Goal: Check status: Check status

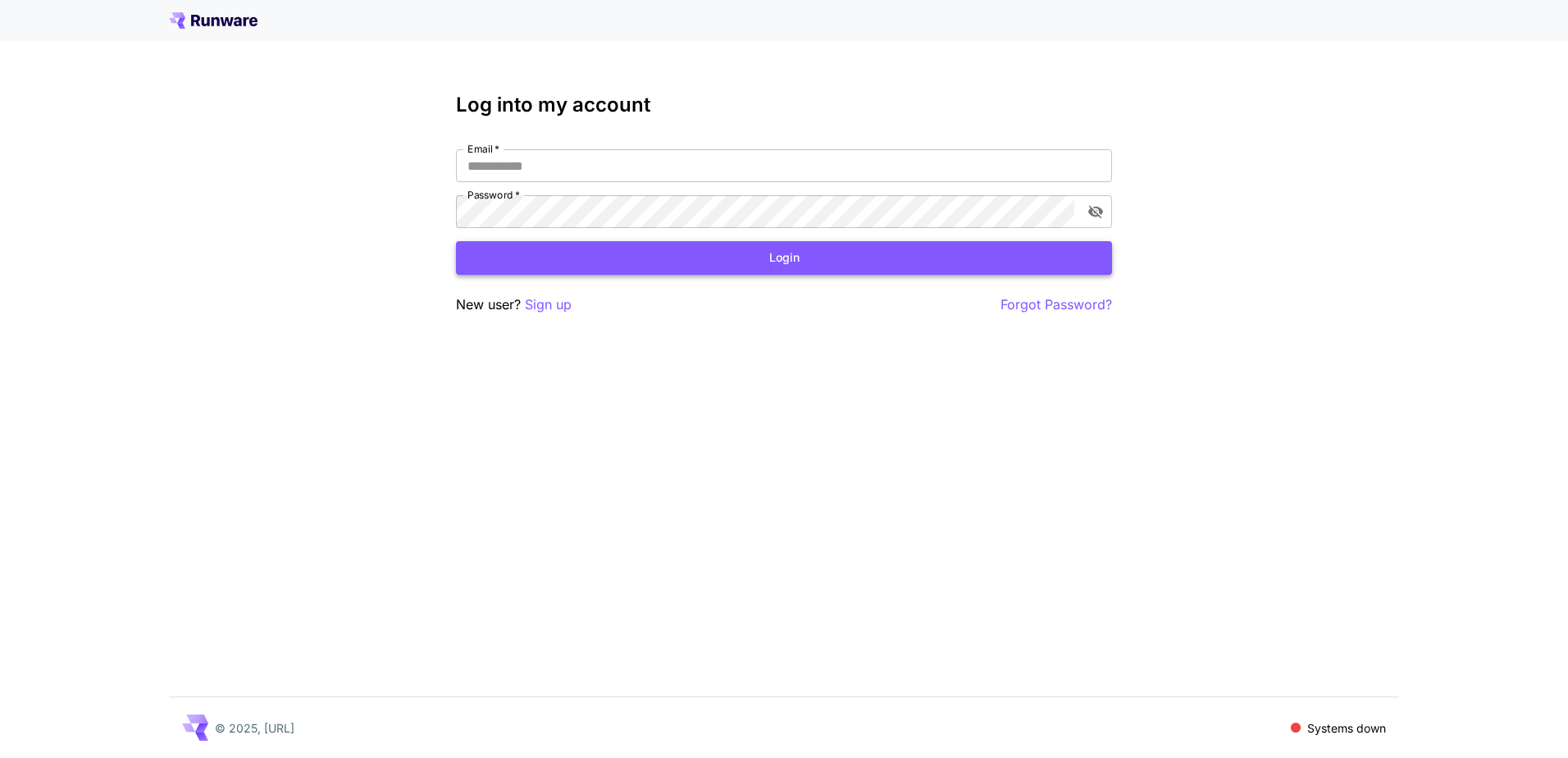
type input "**********"
click at [625, 270] on button "Login" at bounding box center [783, 258] width 656 height 34
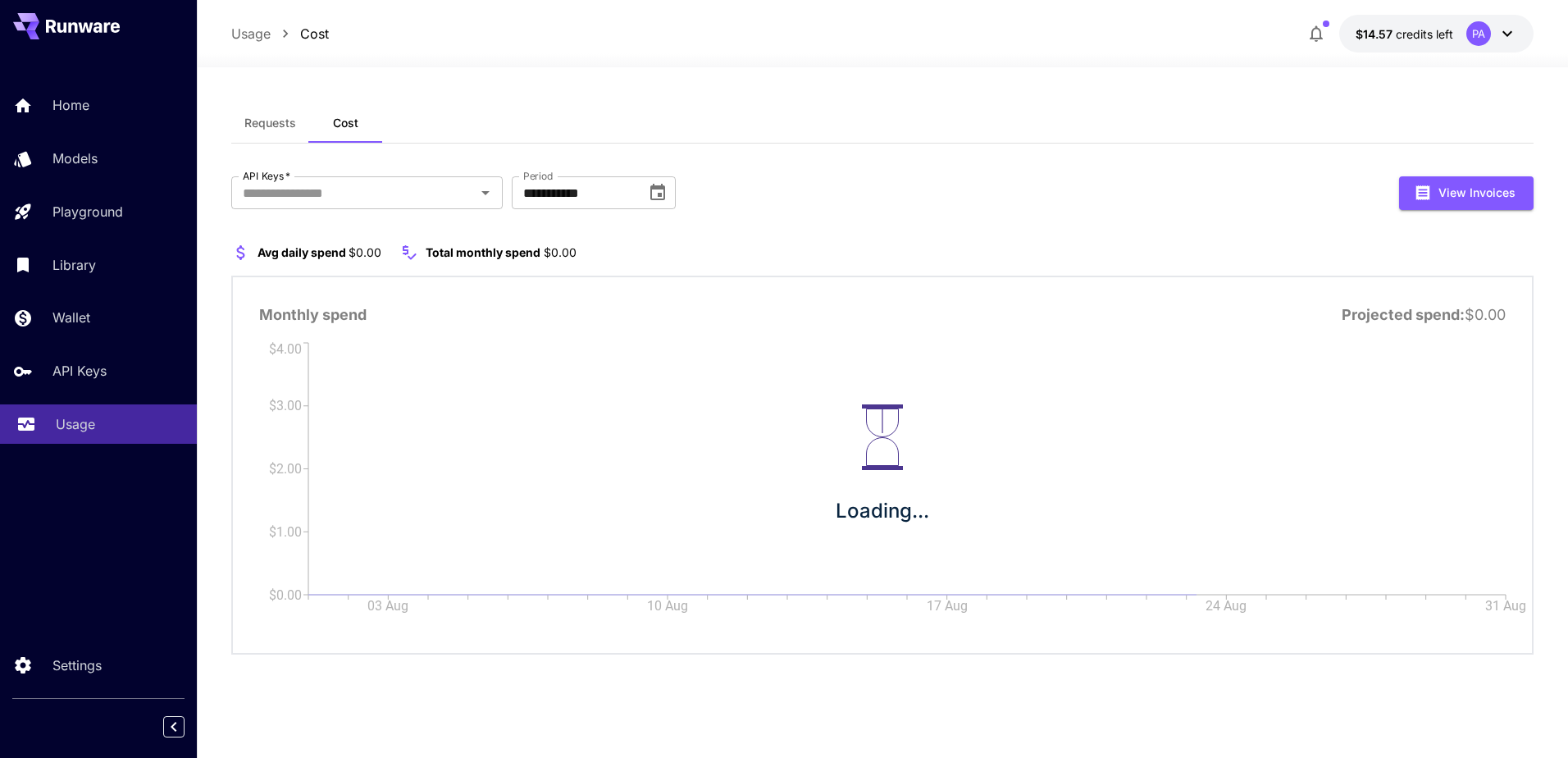
click at [83, 434] on link "Usage" at bounding box center [98, 424] width 197 height 40
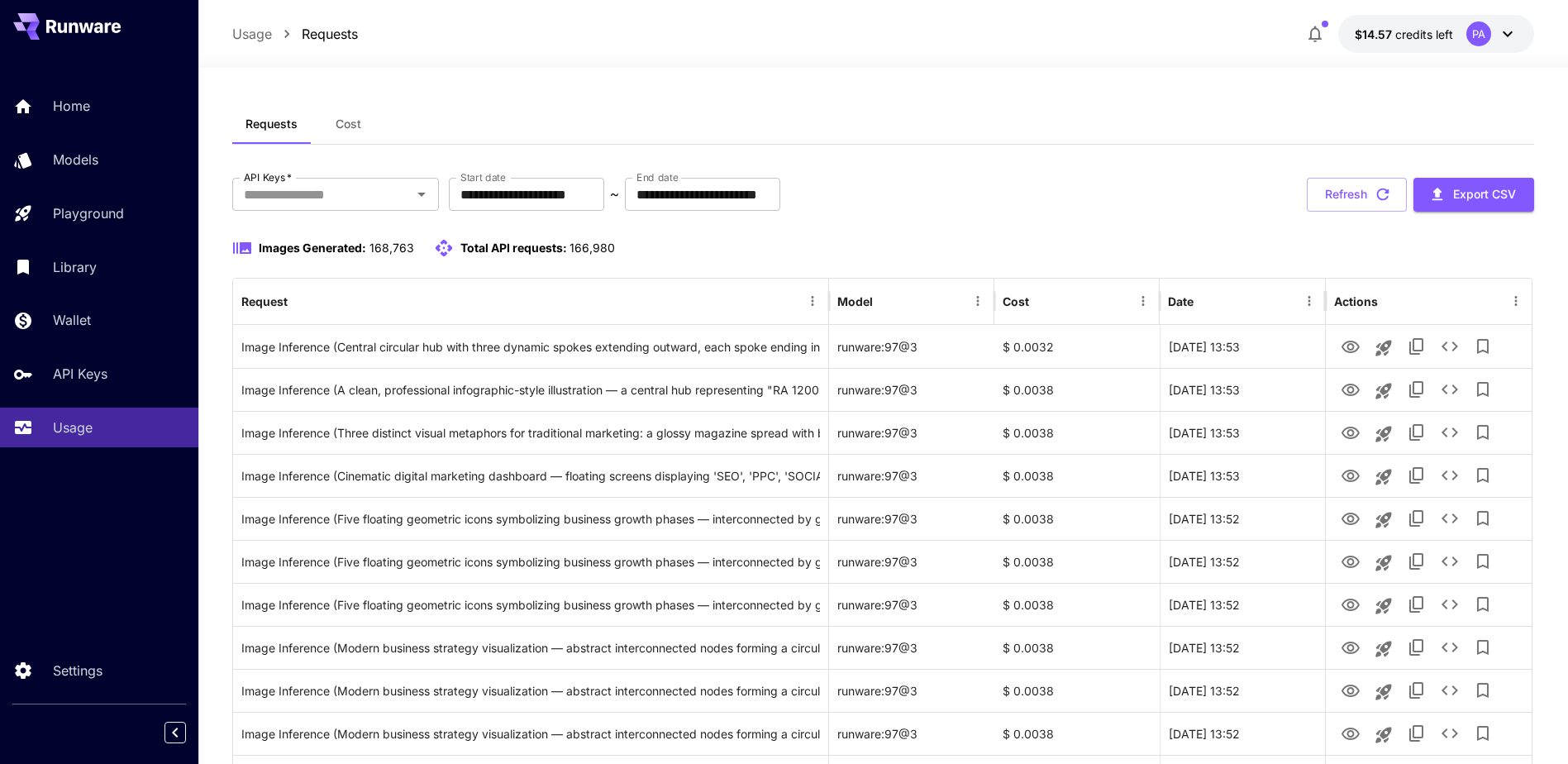
click at [332, 135] on button "Cost" at bounding box center [348, 124] width 75 height 40
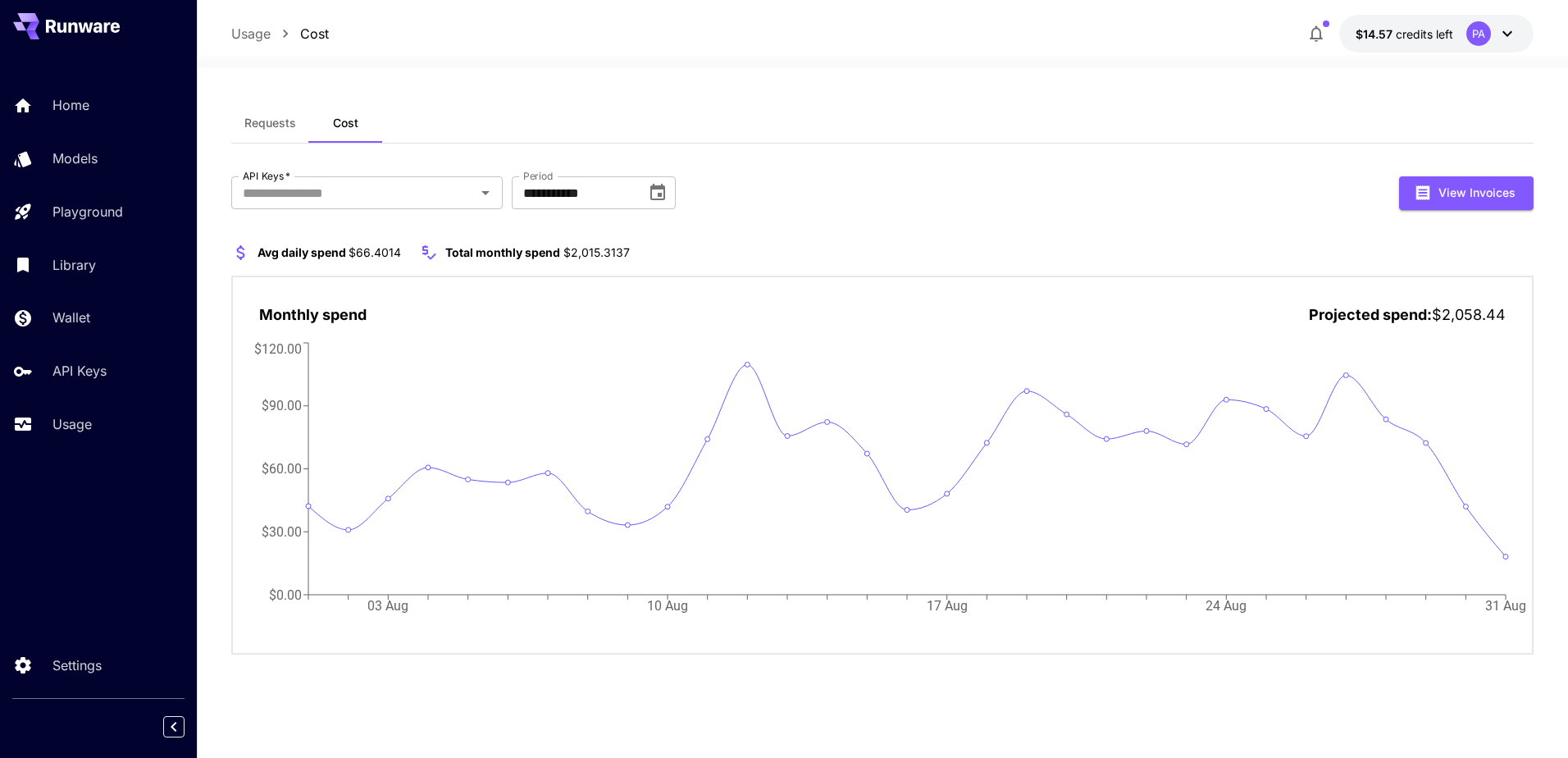
click at [1516, 36] on icon at bounding box center [1506, 33] width 20 height 20
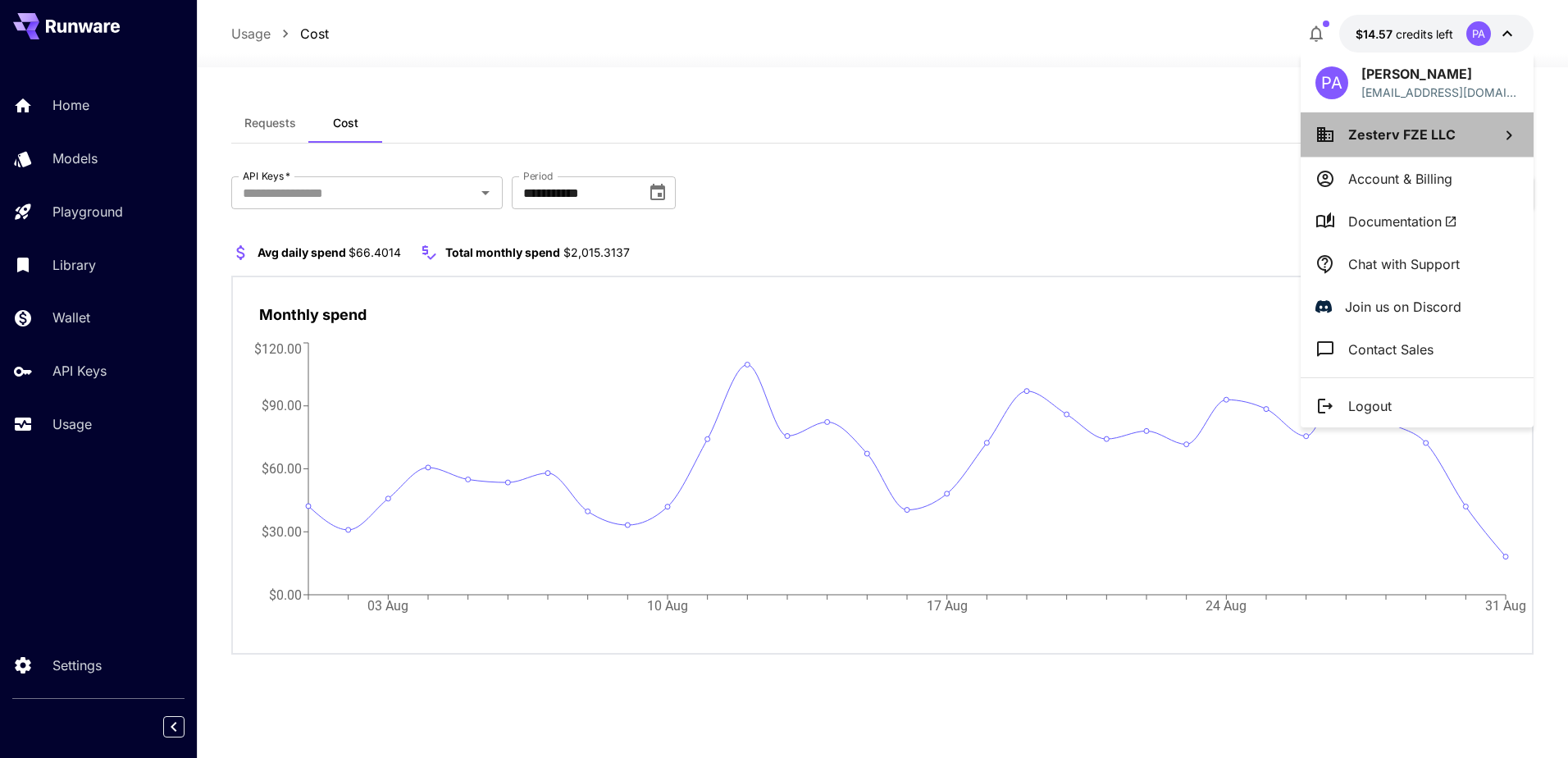
click at [1348, 144] on li "Zesterv FZE LLC" at bounding box center [1417, 134] width 233 height 44
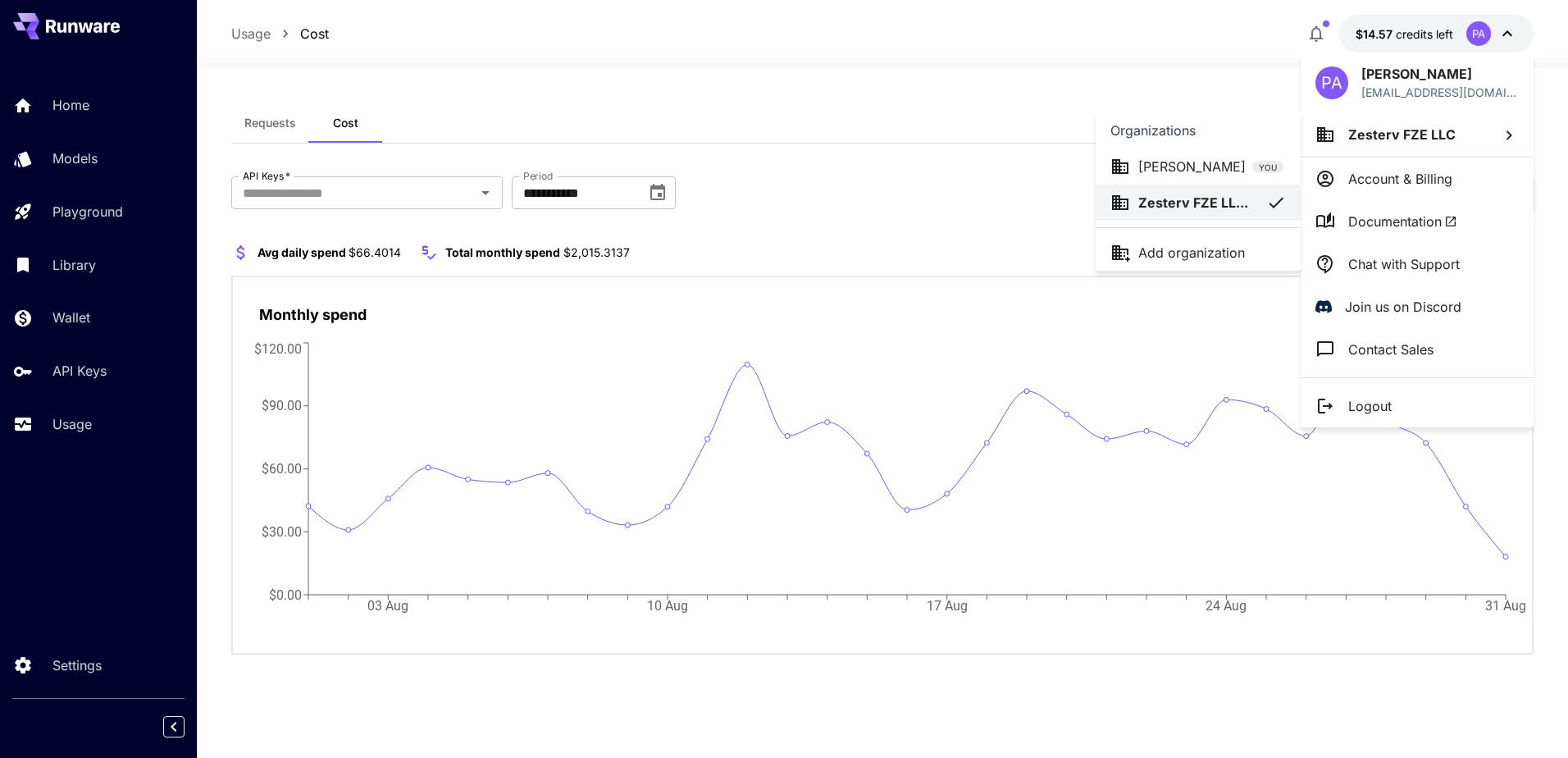
click at [934, 68] on div at bounding box center [784, 379] width 1568 height 758
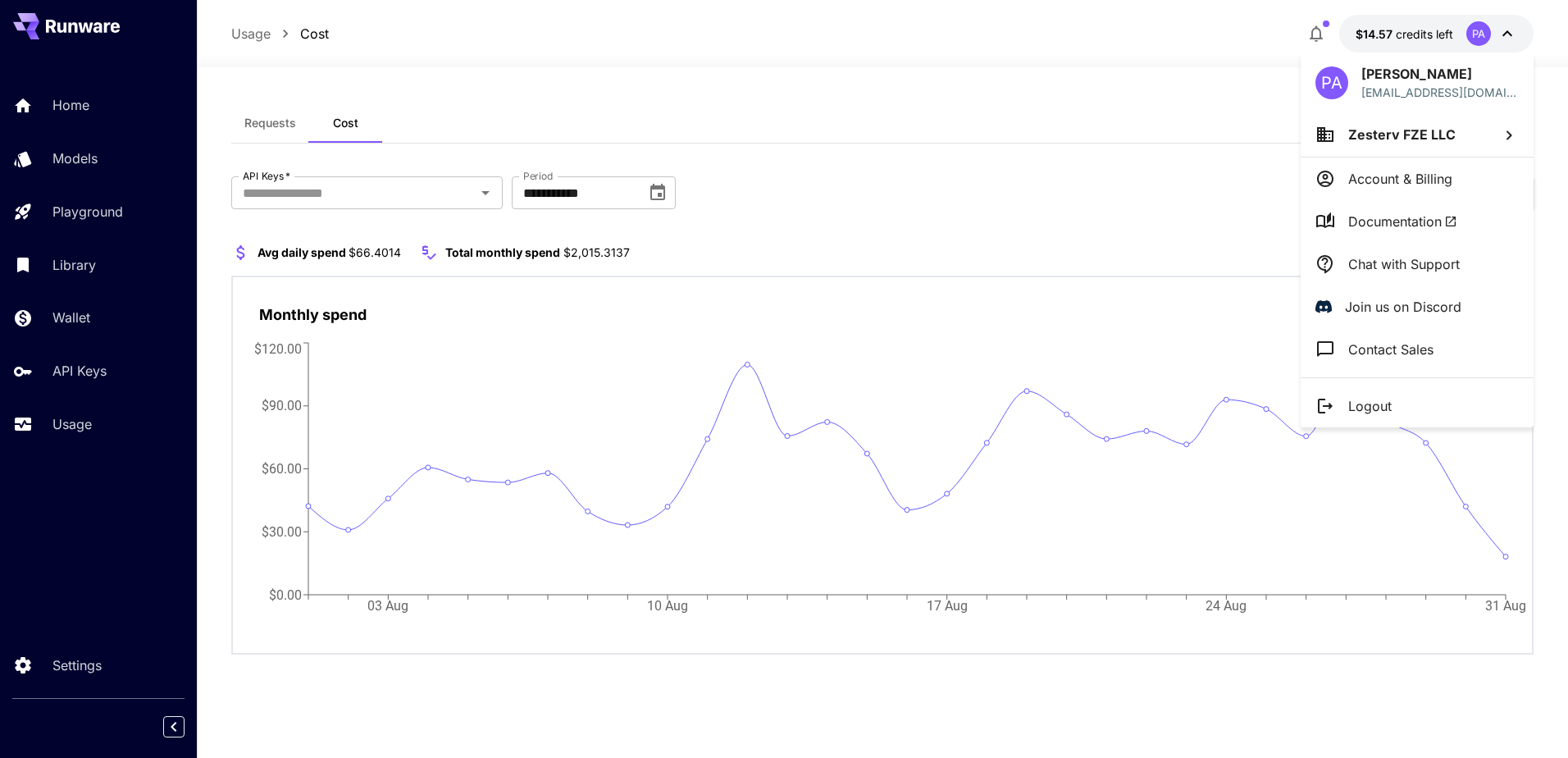
click at [934, 68] on div at bounding box center [784, 379] width 1568 height 758
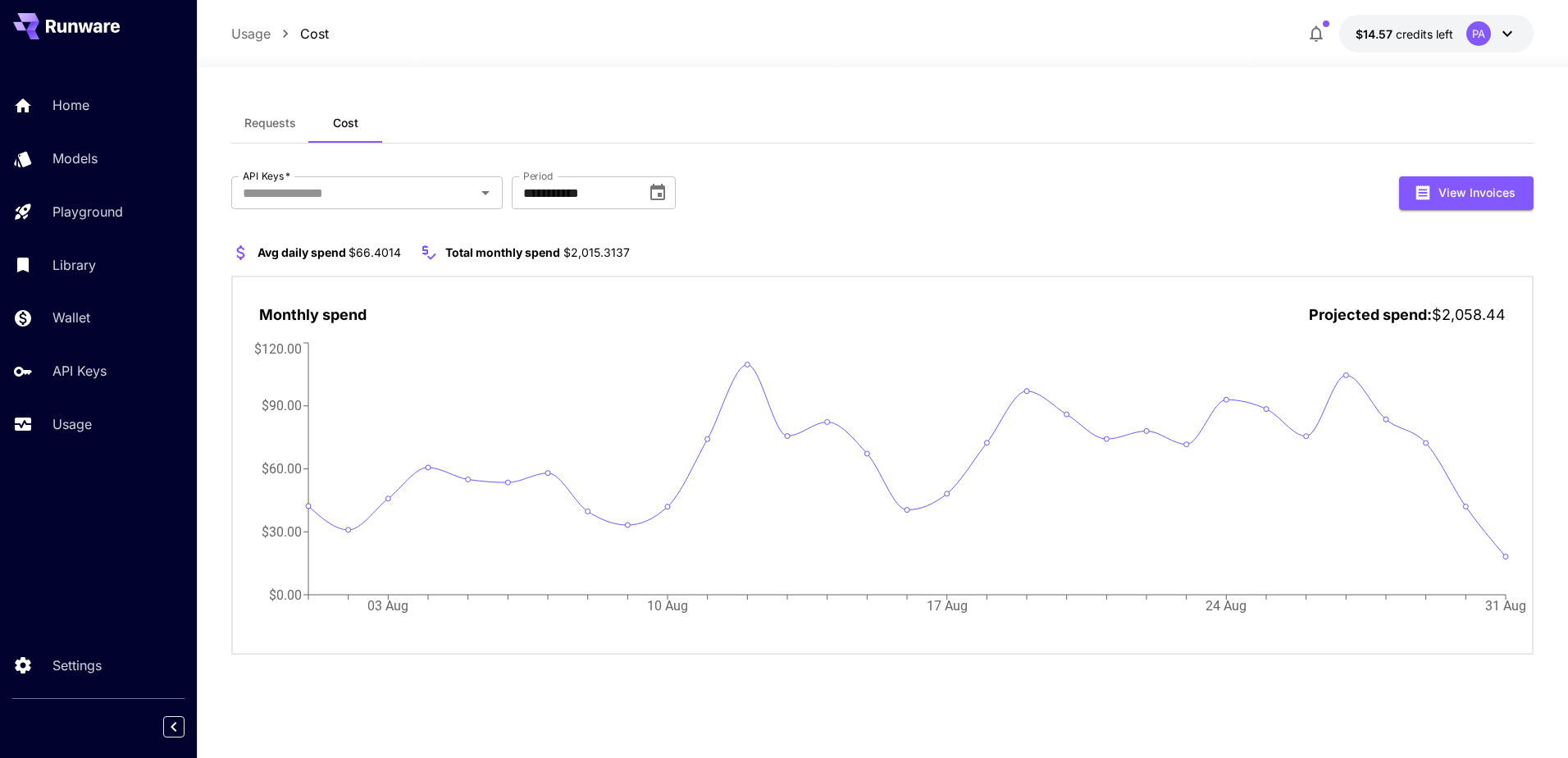
click at [292, 117] on span "Requests" at bounding box center [270, 123] width 52 height 15
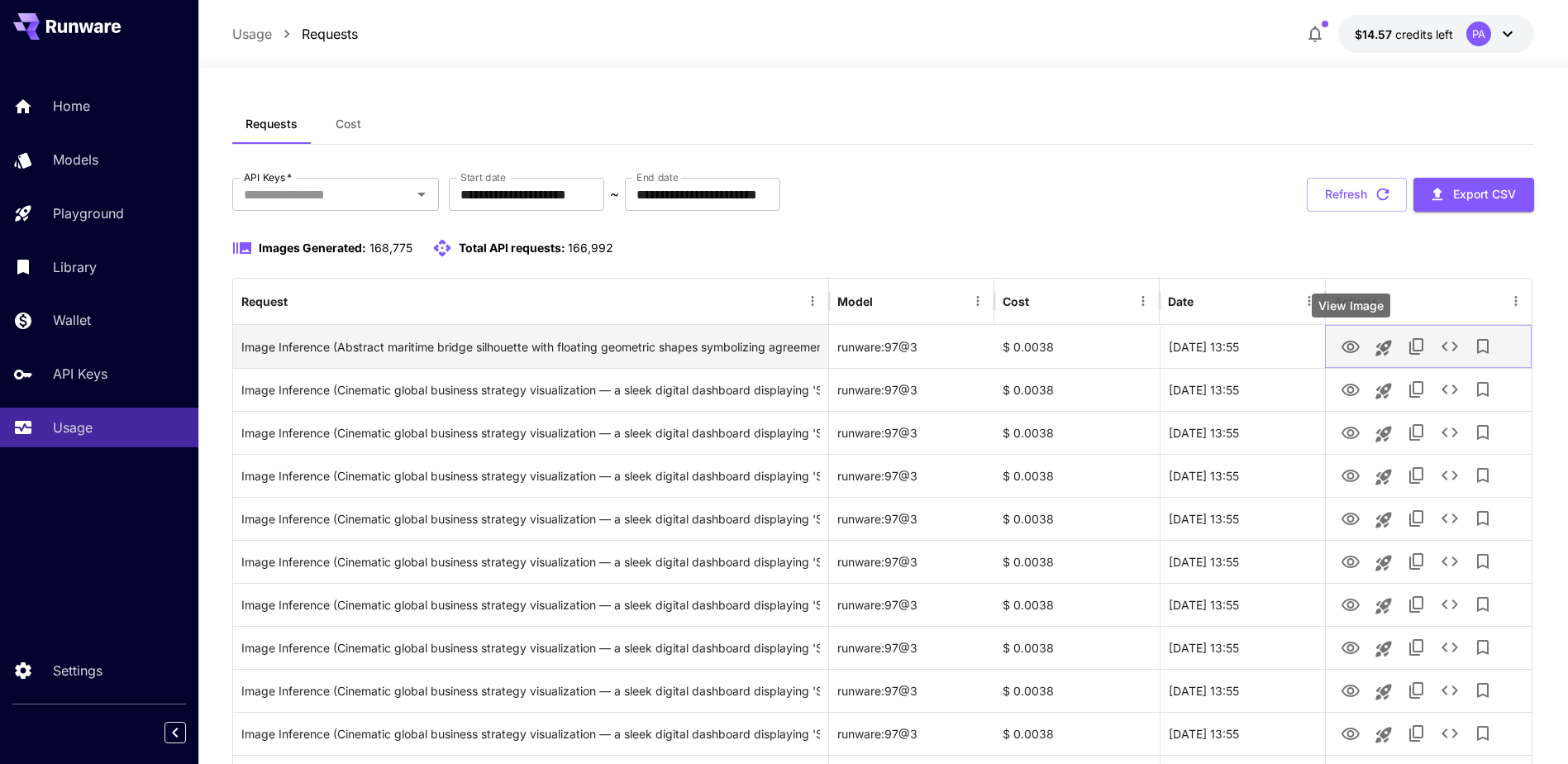
click at [1349, 341] on icon "View Image" at bounding box center [1350, 346] width 18 height 12
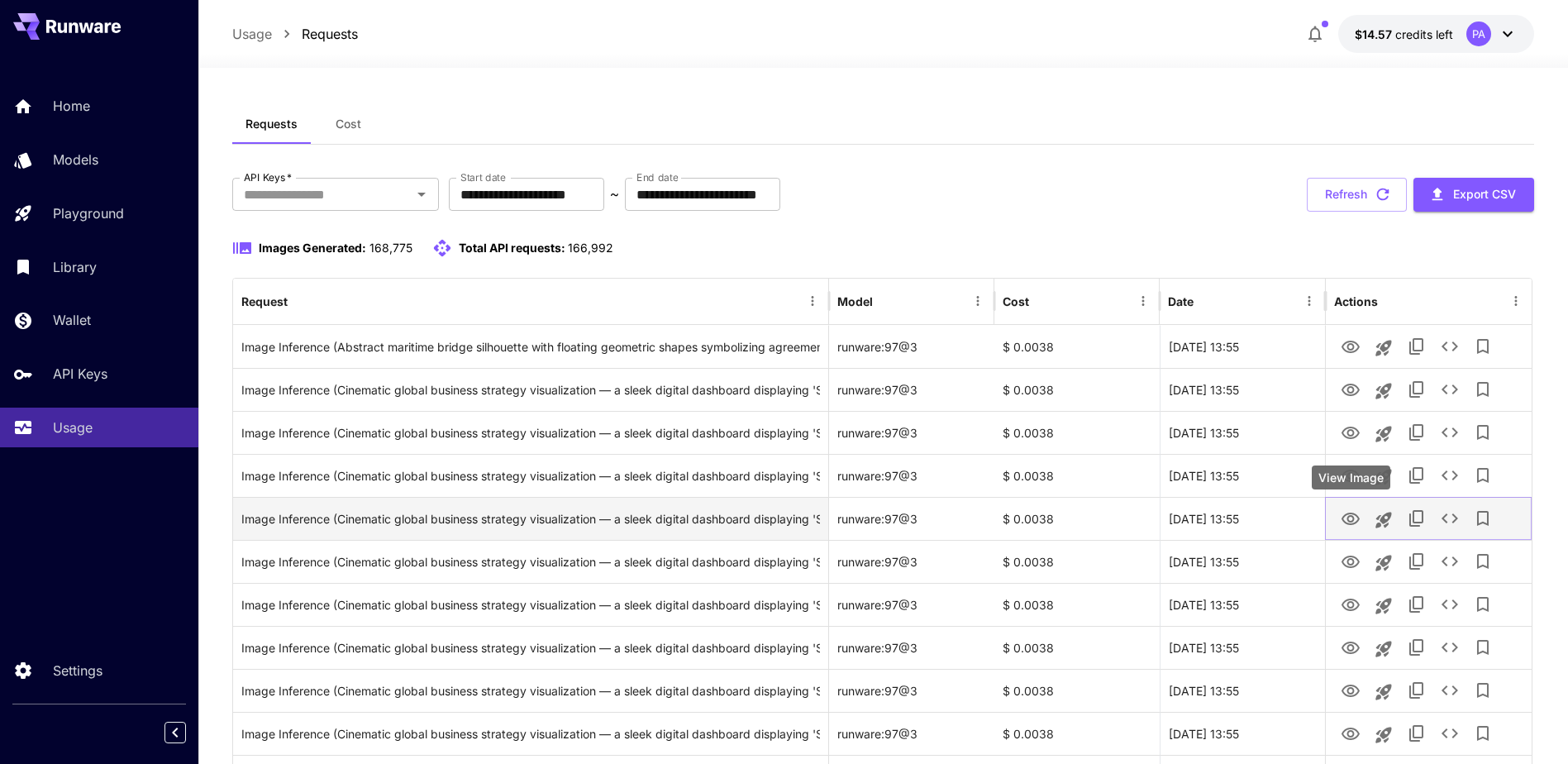
click at [1358, 519] on icon "View Image" at bounding box center [1350, 518] width 18 height 12
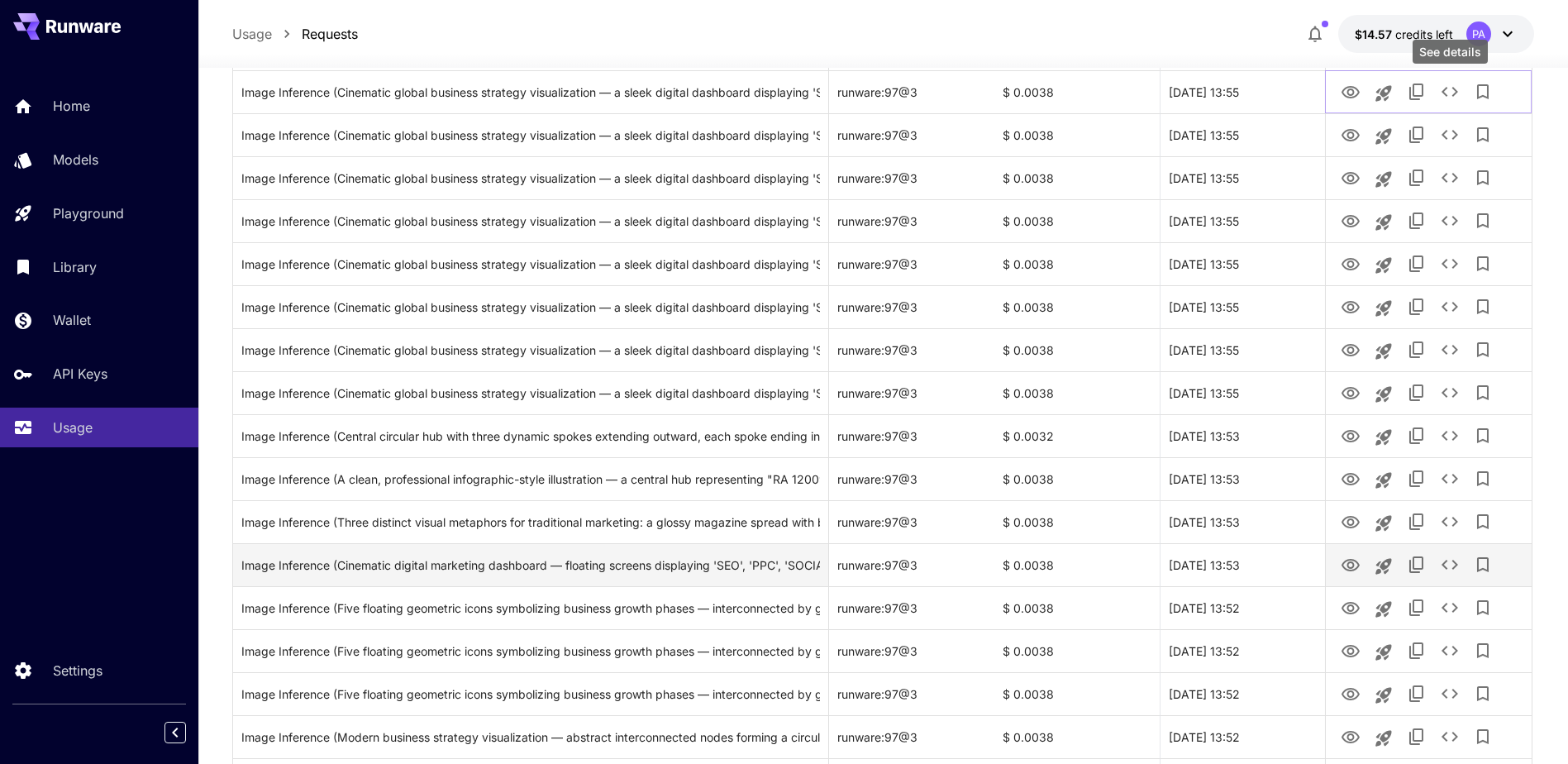
scroll to position [496, 0]
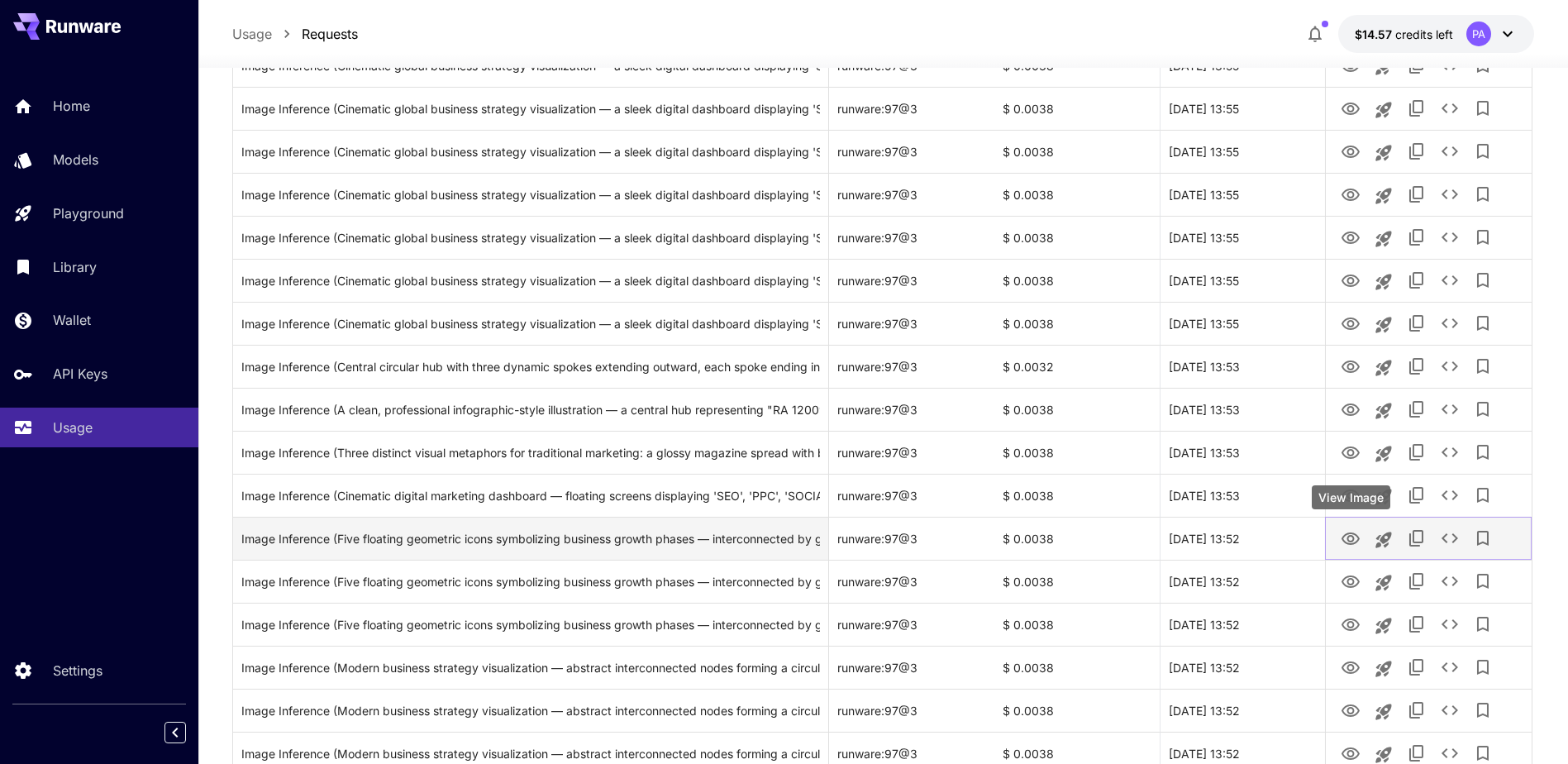
click at [1363, 536] on button "View Image" at bounding box center [1350, 538] width 33 height 34
click at [1340, 537] on icon "View Image" at bounding box center [1350, 539] width 20 height 20
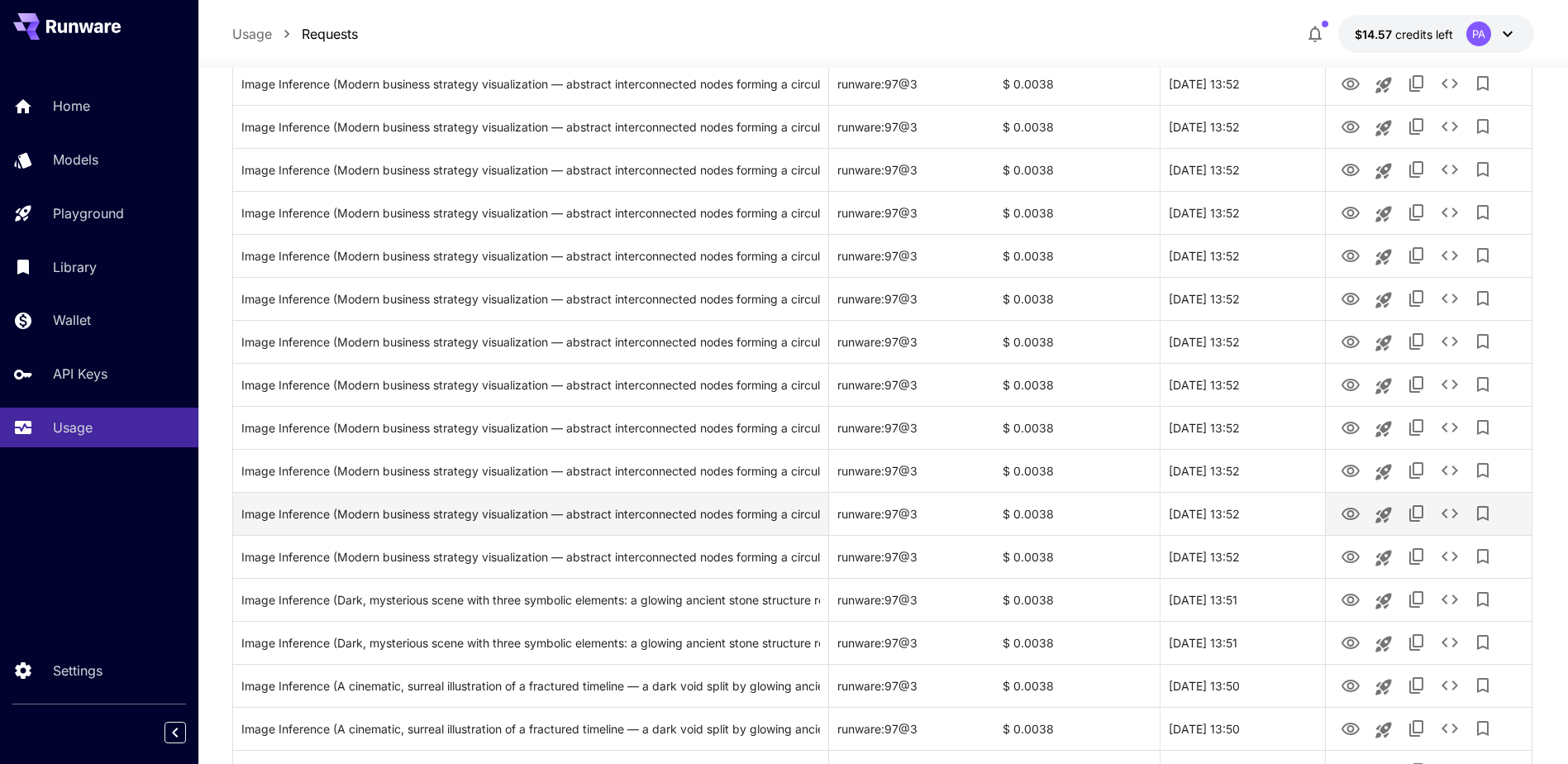
scroll to position [1157, 0]
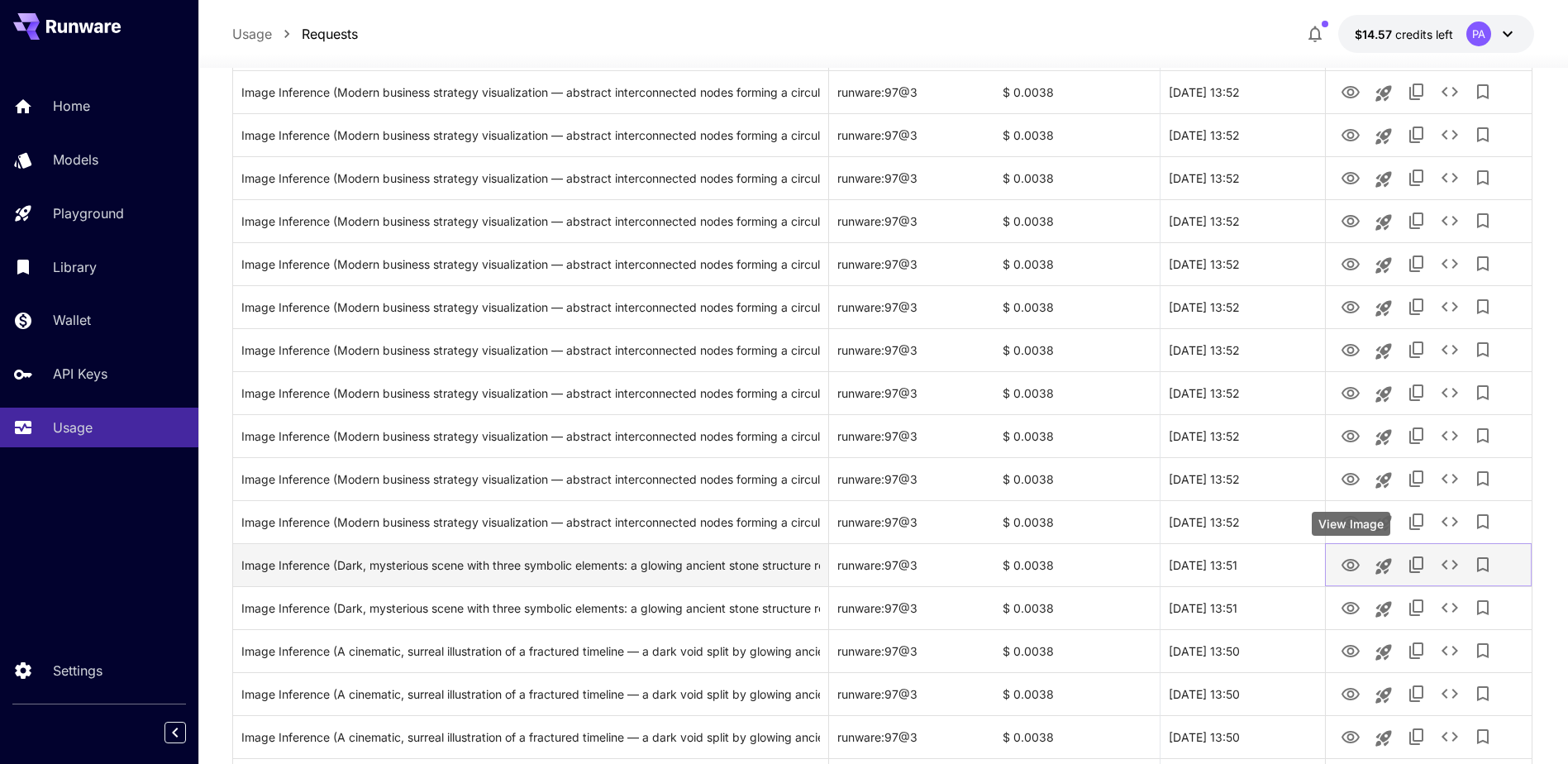
click at [1348, 557] on icon "View Image" at bounding box center [1350, 565] width 20 height 20
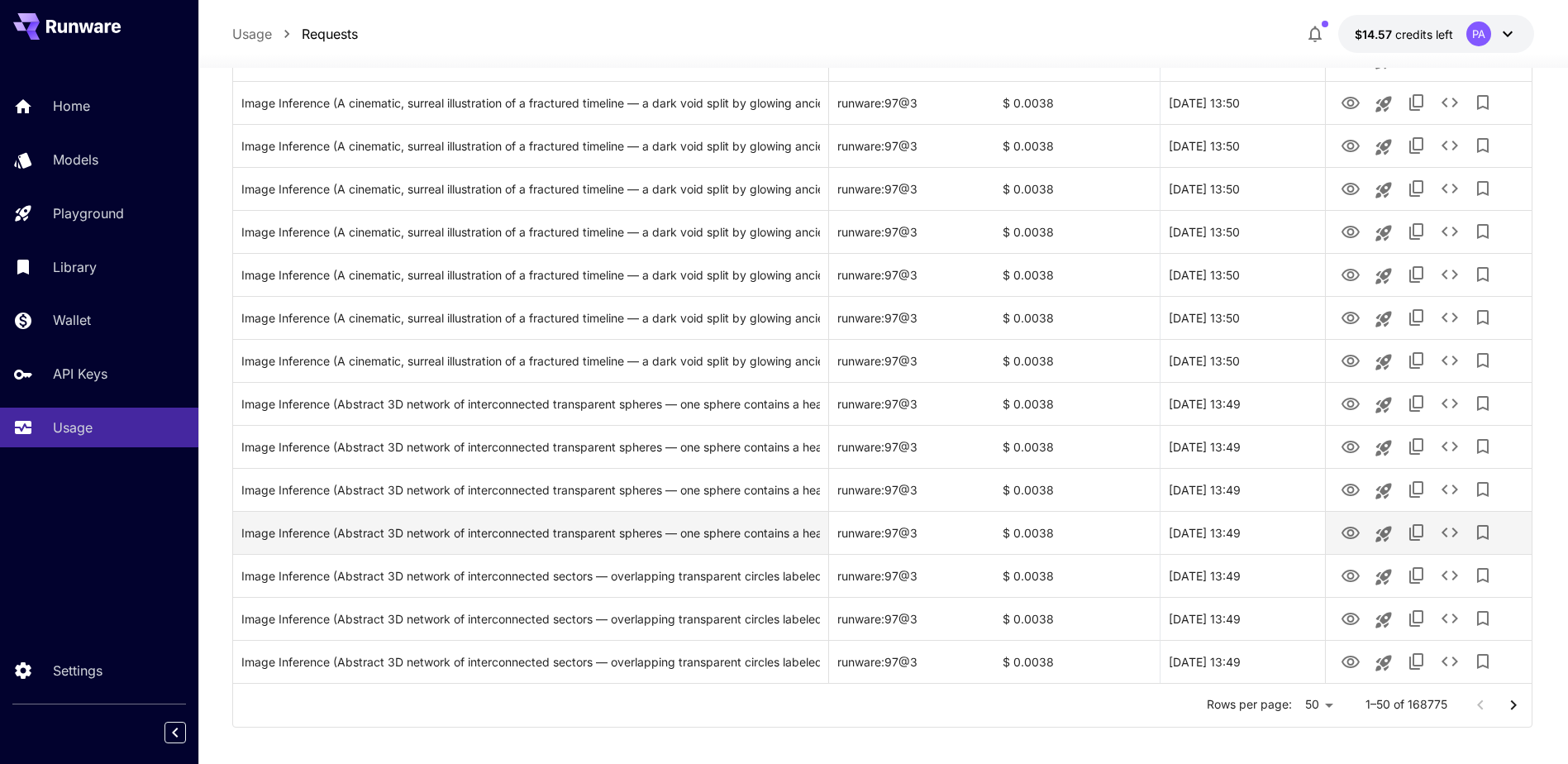
scroll to position [1805, 0]
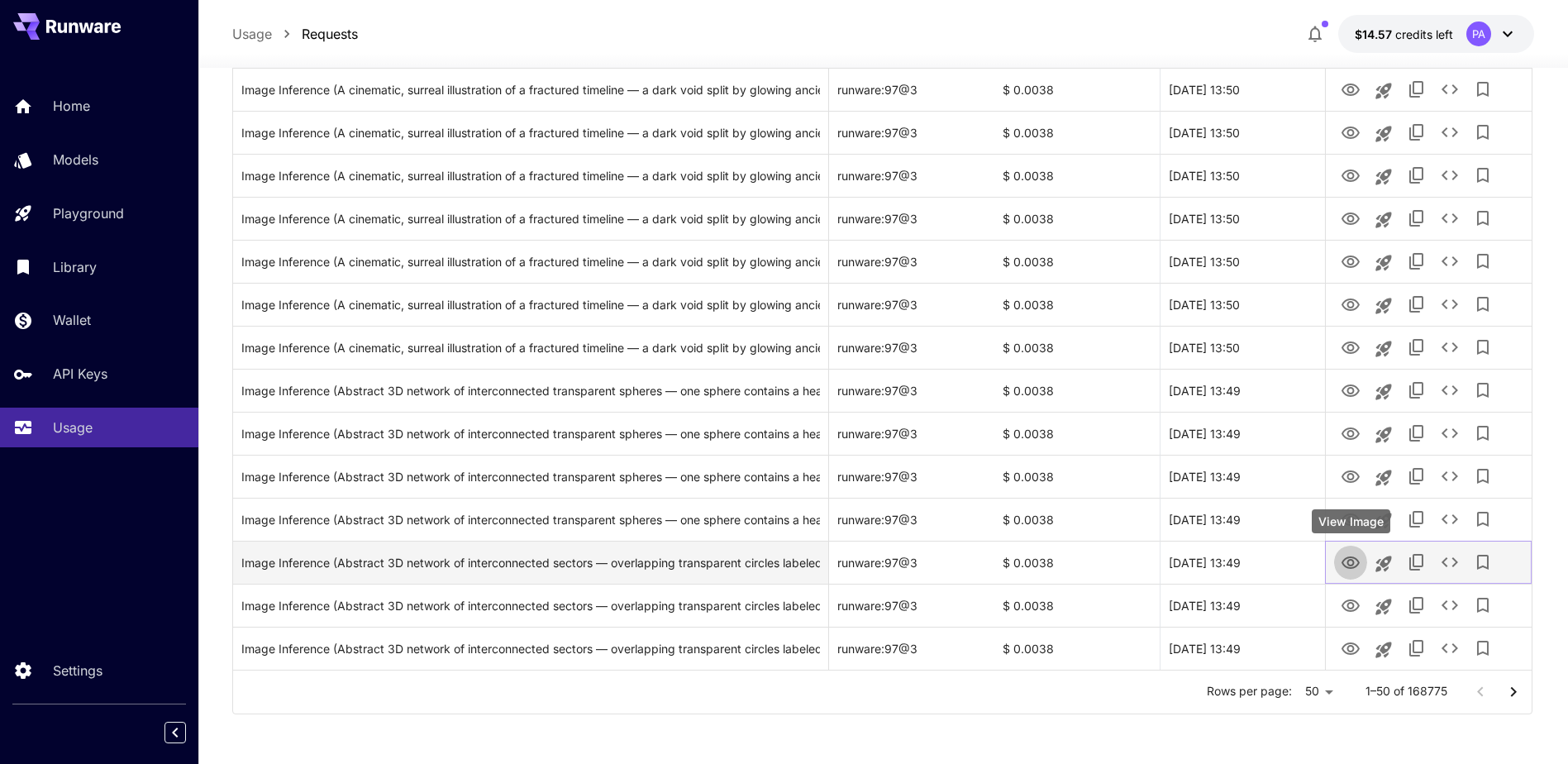
click at [1351, 577] on button "View Image" at bounding box center [1350, 562] width 33 height 34
click at [1348, 553] on icon "View Image" at bounding box center [1350, 563] width 20 height 20
